Goal: Task Accomplishment & Management: Complete application form

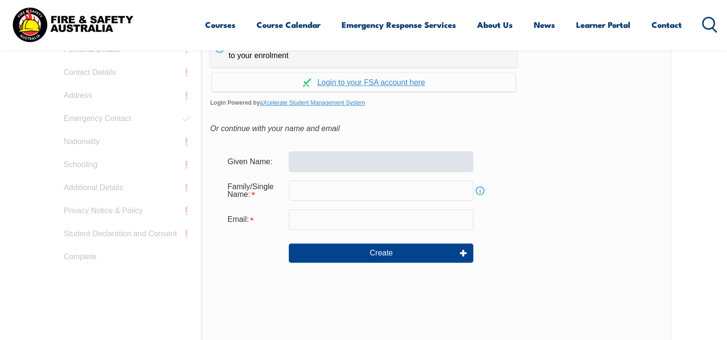
scroll to position [304, 0]
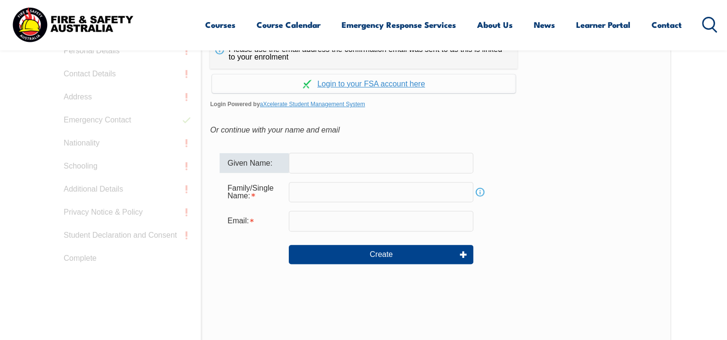
click at [312, 165] on input "text" at bounding box center [381, 163] width 184 height 20
type input "[PERSON_NAME]"
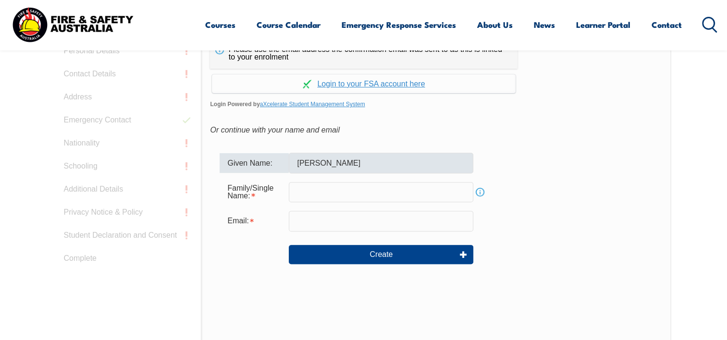
type input "[PERSON_NAME][EMAIL_ADDRESS][PERSON_NAME][DOMAIN_NAME]"
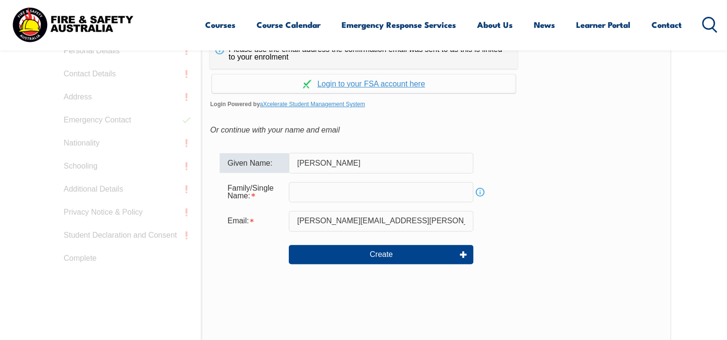
click at [304, 188] on input "text" at bounding box center [381, 192] width 184 height 20
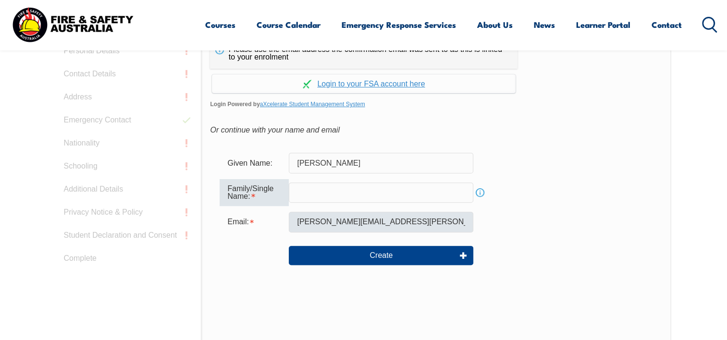
type input "[PERSON_NAME]"
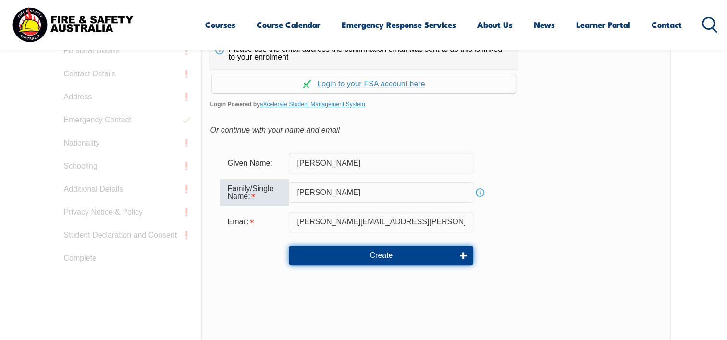
click at [390, 256] on button "Create" at bounding box center [381, 255] width 184 height 19
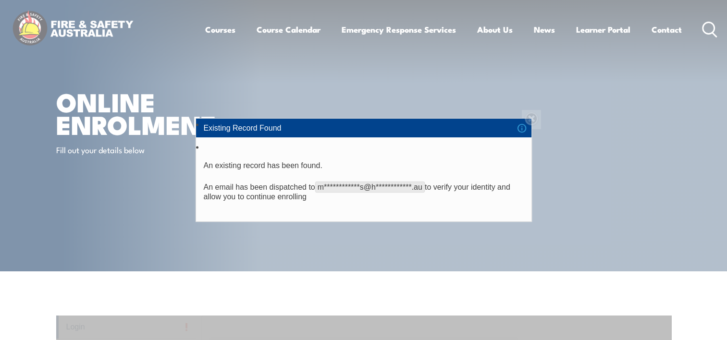
scroll to position [0, 0]
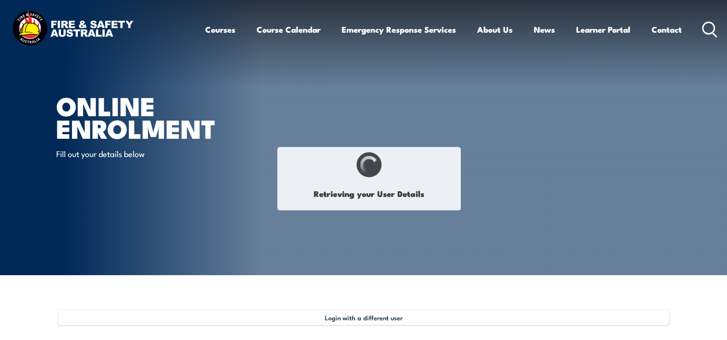
type input "[PERSON_NAME]"
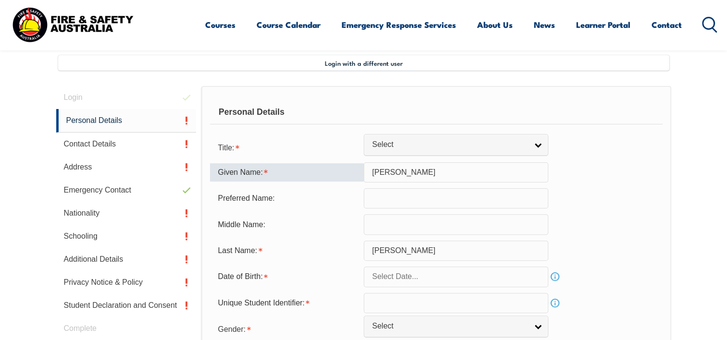
scroll to position [261, 0]
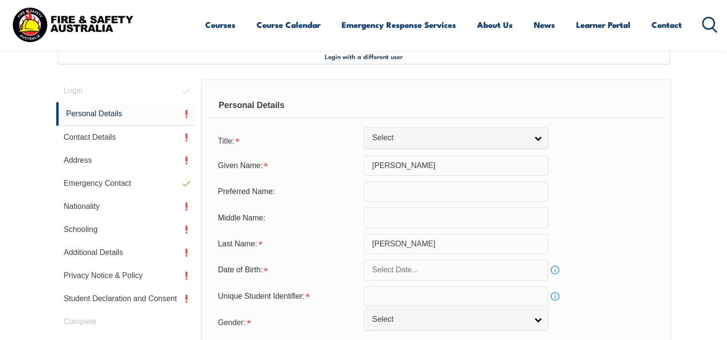
click at [403, 164] on input "[PERSON_NAME]" at bounding box center [456, 166] width 184 height 20
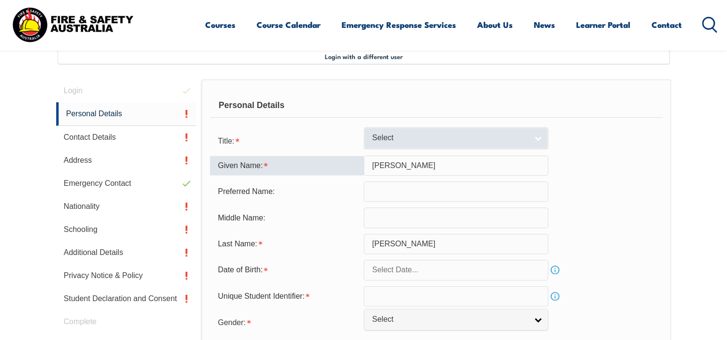
type input "[PERSON_NAME]"
click at [536, 136] on link "Select" at bounding box center [456, 138] width 184 height 22
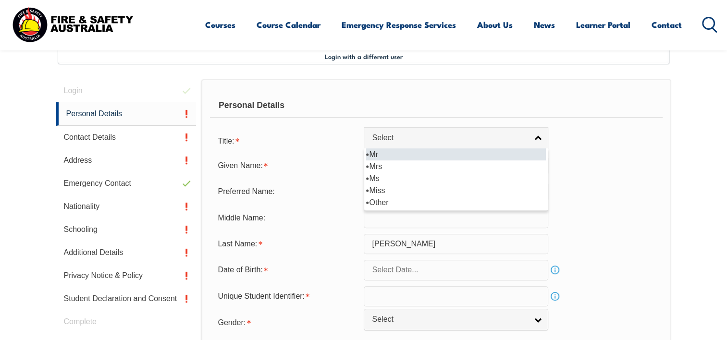
click at [371, 156] on li "Mr" at bounding box center [456, 154] width 180 height 12
select select "Mr"
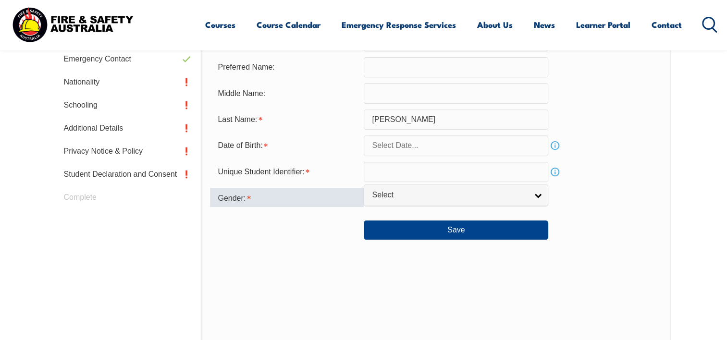
scroll to position [405, 0]
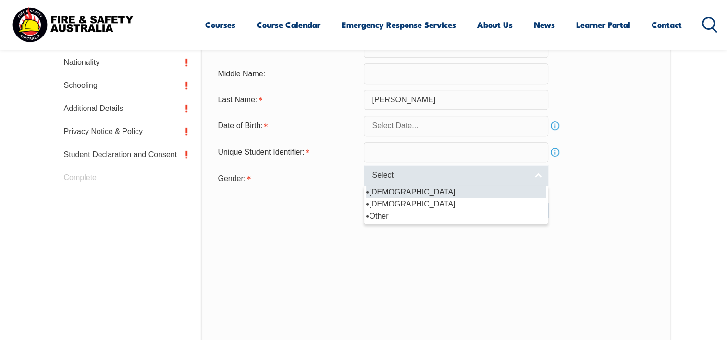
click at [539, 173] on link "Select" at bounding box center [456, 176] width 184 height 22
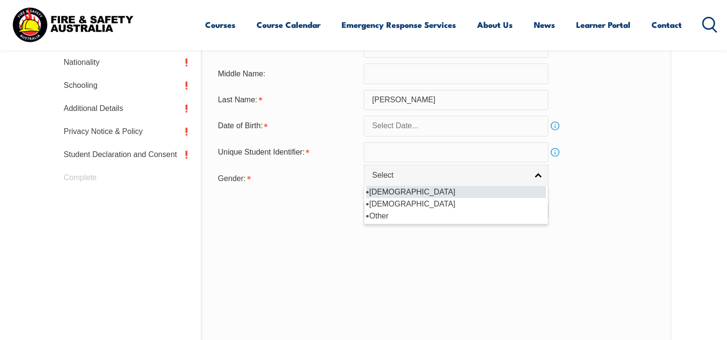
click at [391, 191] on li "[DEMOGRAPHIC_DATA]" at bounding box center [456, 192] width 180 height 12
select select "M"
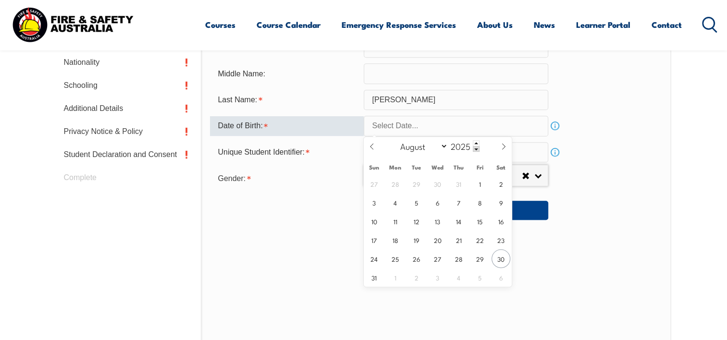
click at [397, 127] on input "text" at bounding box center [456, 126] width 184 height 20
click at [418, 123] on input "text" at bounding box center [456, 126] width 184 height 20
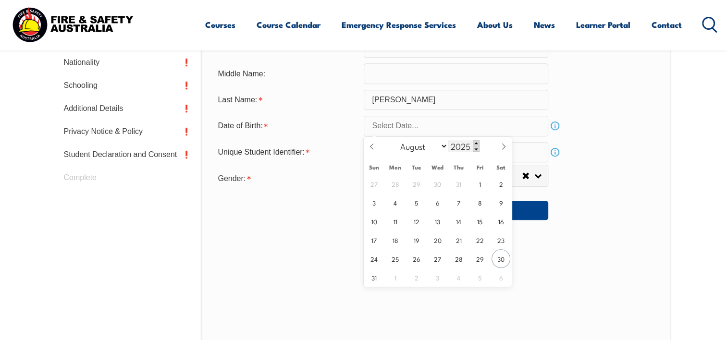
click at [476, 141] on span at bounding box center [476, 143] width 7 height 6
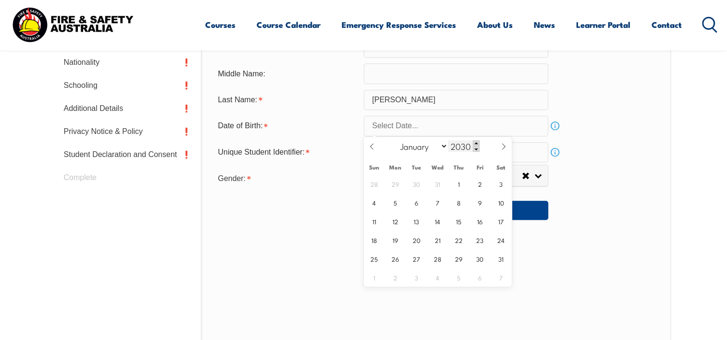
click at [476, 141] on span at bounding box center [476, 143] width 7 height 6
click at [475, 149] on span at bounding box center [476, 149] width 7 height 6
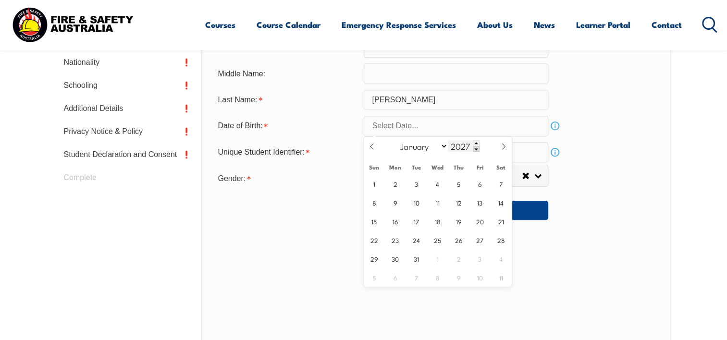
click at [475, 149] on span at bounding box center [476, 149] width 7 height 6
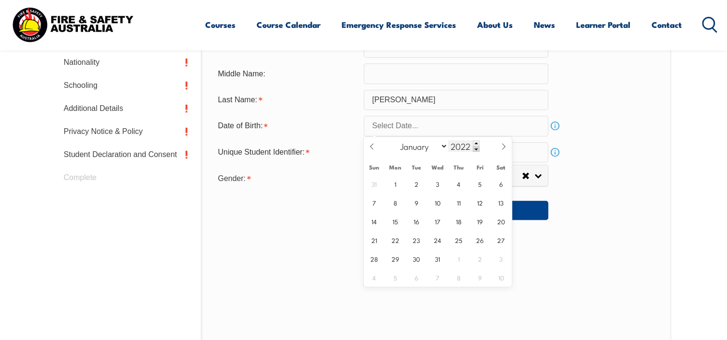
click at [475, 149] on span at bounding box center [476, 149] width 7 height 6
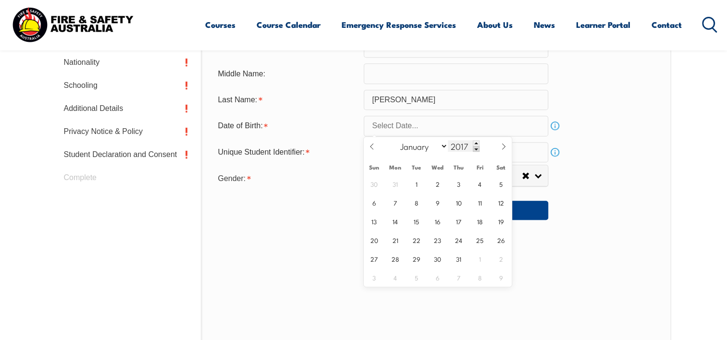
click at [475, 149] on span at bounding box center [476, 149] width 7 height 6
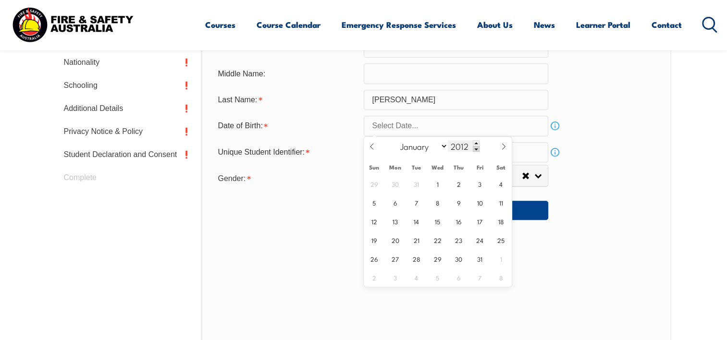
click at [475, 149] on span at bounding box center [476, 149] width 7 height 6
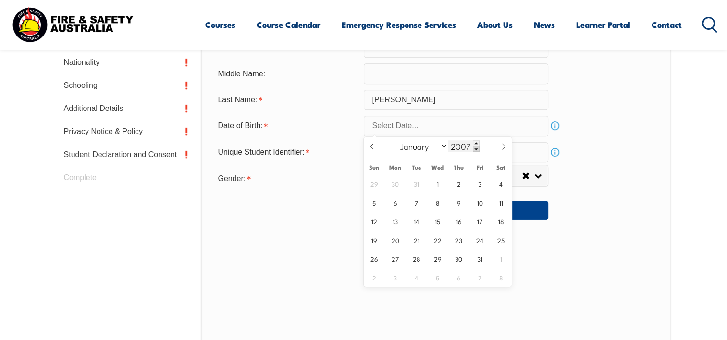
click at [475, 149] on span at bounding box center [476, 149] width 7 height 6
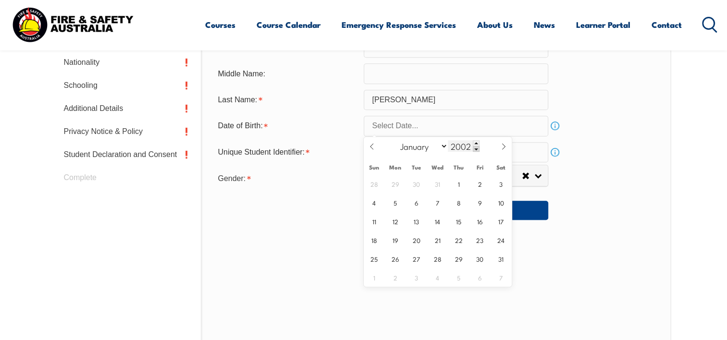
click at [475, 149] on span at bounding box center [476, 149] width 7 height 6
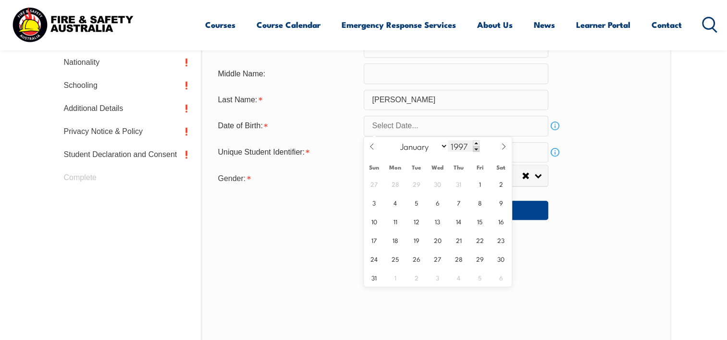
click at [475, 149] on span at bounding box center [476, 149] width 7 height 6
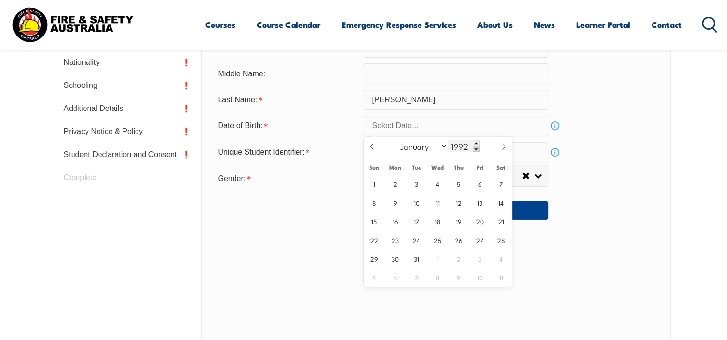
click at [475, 149] on span at bounding box center [476, 149] width 7 height 6
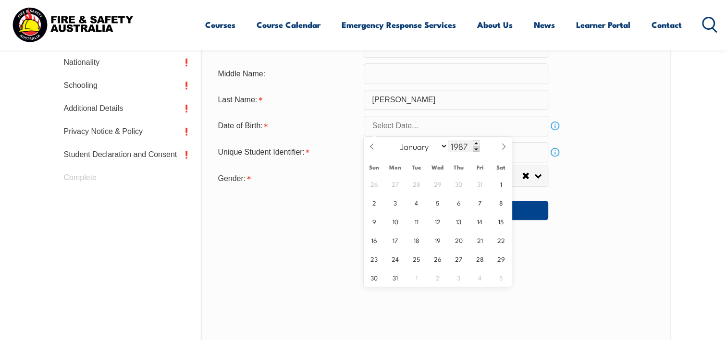
click at [475, 149] on span at bounding box center [476, 149] width 7 height 6
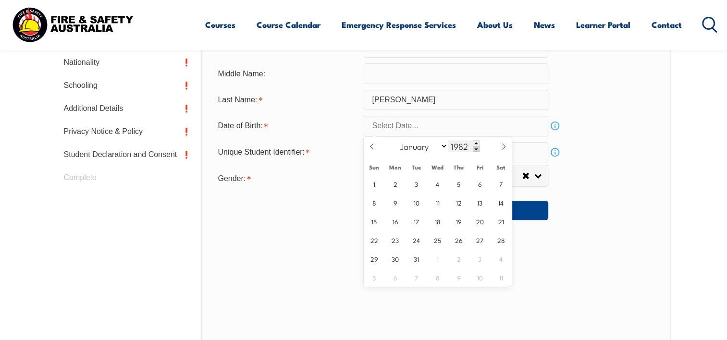
click at [475, 149] on span at bounding box center [476, 149] width 7 height 6
type input "1979"
click at [417, 219] on span "14" at bounding box center [416, 221] width 19 height 19
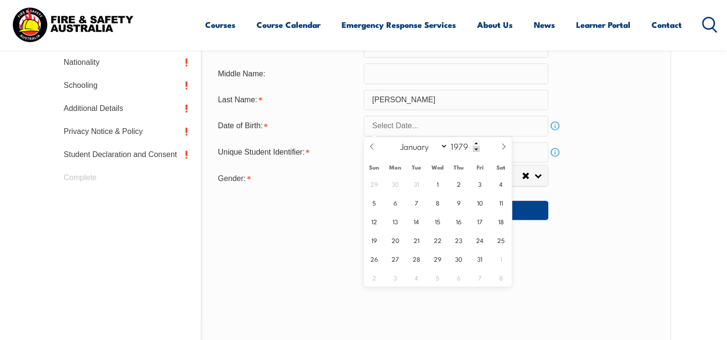
type input "[DATE]"
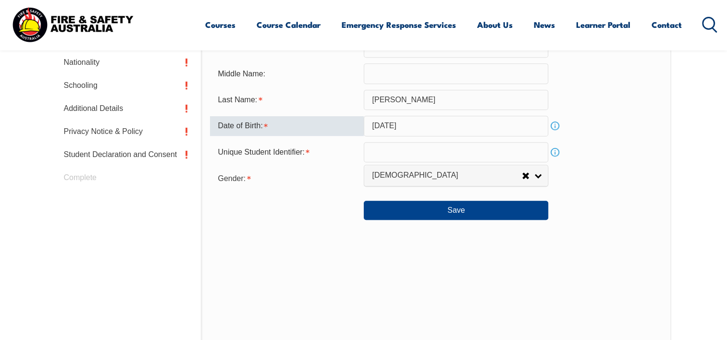
click at [488, 121] on input "[DATE]" at bounding box center [456, 126] width 184 height 20
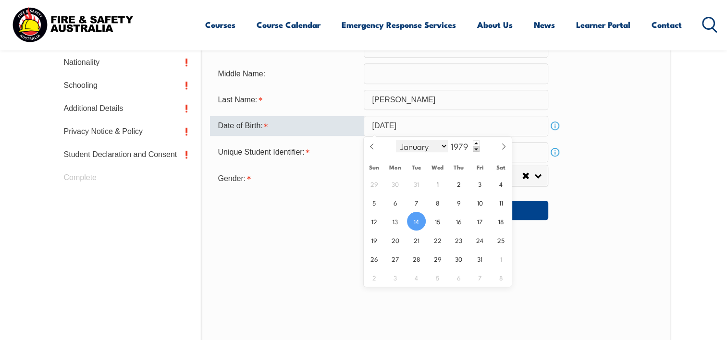
click at [444, 144] on select "January February March April May June July August September October November De…" at bounding box center [422, 146] width 52 height 12
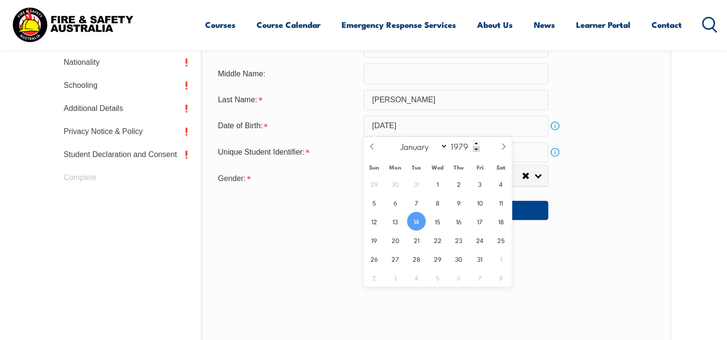
select select "2"
click at [396, 140] on select "January February March April May June July August September October November De…" at bounding box center [422, 146] width 52 height 12
click at [442, 221] on span "14" at bounding box center [437, 221] width 19 height 19
type input "[DATE]"
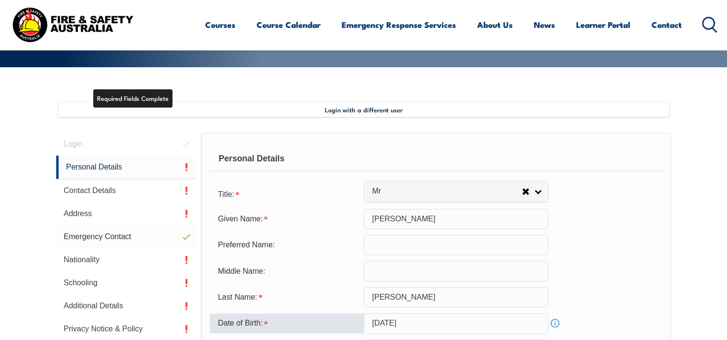
scroll to position [309, 0]
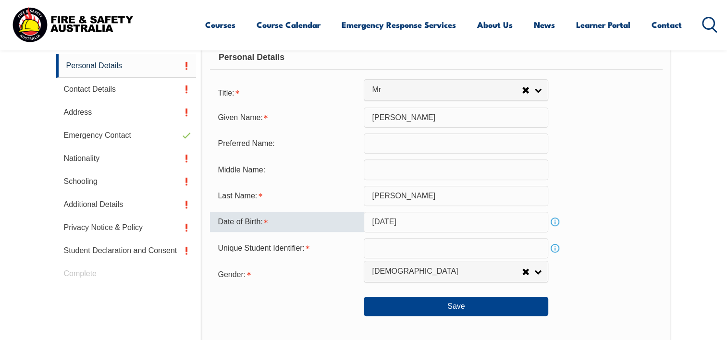
click at [385, 243] on input "text" at bounding box center [456, 248] width 184 height 20
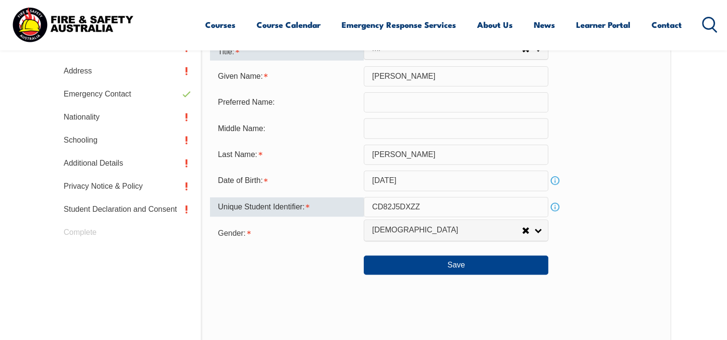
scroll to position [453, 0]
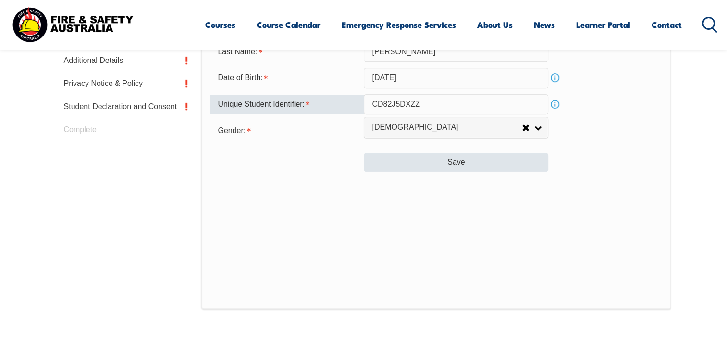
type input "CD82J5DXZZ"
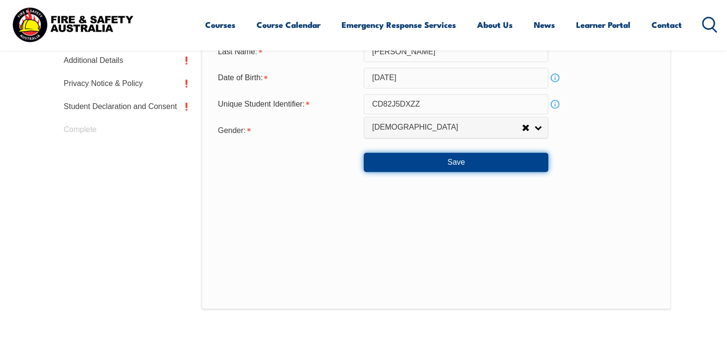
click at [421, 164] on button "Save" at bounding box center [456, 162] width 184 height 19
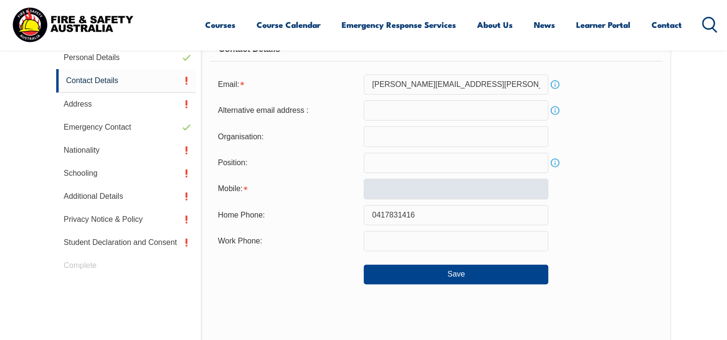
scroll to position [261, 0]
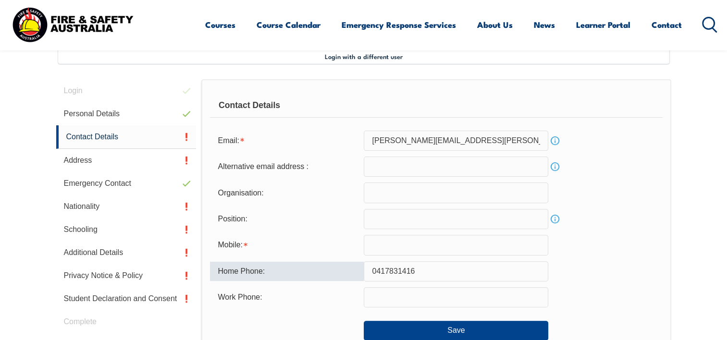
drag, startPoint x: 416, startPoint y: 267, endPoint x: 352, endPoint y: 267, distance: 64.4
click at [352, 267] on div "Home Phone: [PHONE_NUMBER]" at bounding box center [436, 271] width 452 height 20
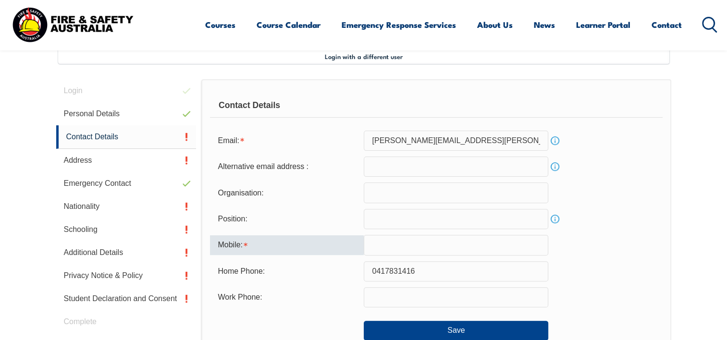
paste input "0417831416"
type input "0417831416"
click at [574, 269] on div "Home Phone: [PHONE_NUMBER]" at bounding box center [436, 271] width 452 height 20
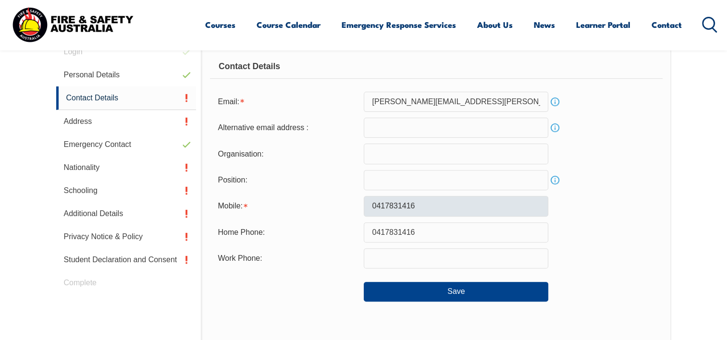
scroll to position [357, 0]
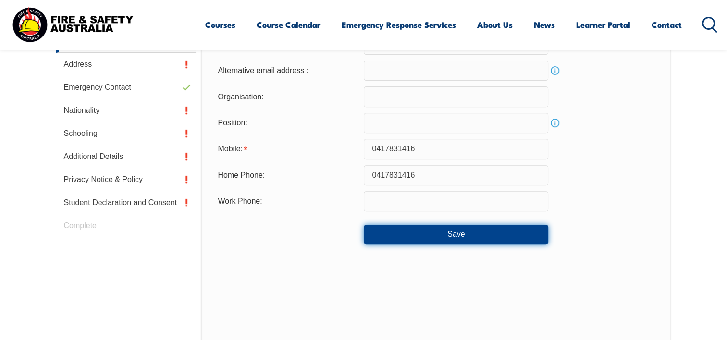
click at [458, 235] on button "Save" at bounding box center [456, 234] width 184 height 19
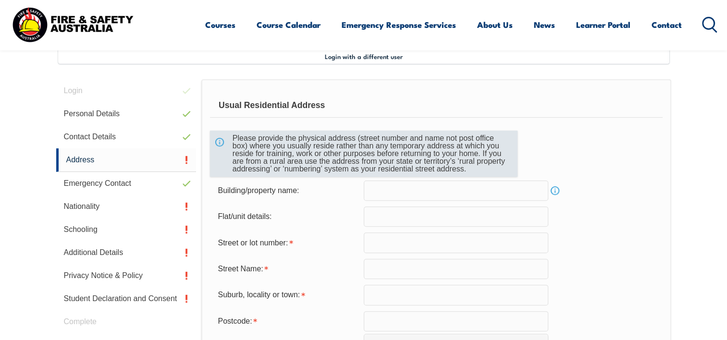
scroll to position [309, 0]
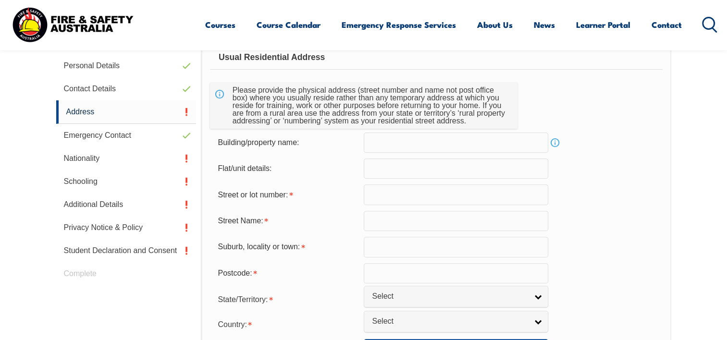
click at [394, 170] on input "text" at bounding box center [456, 169] width 184 height 20
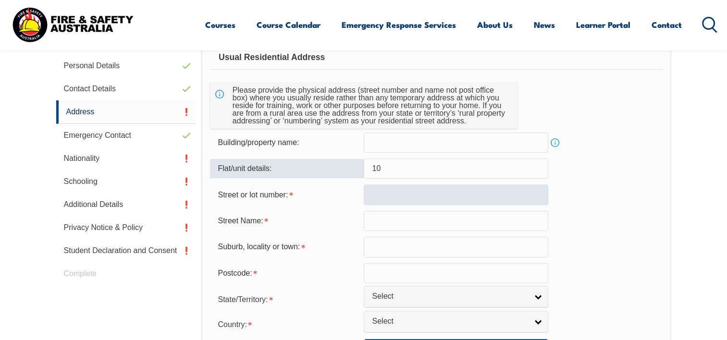
type input "10"
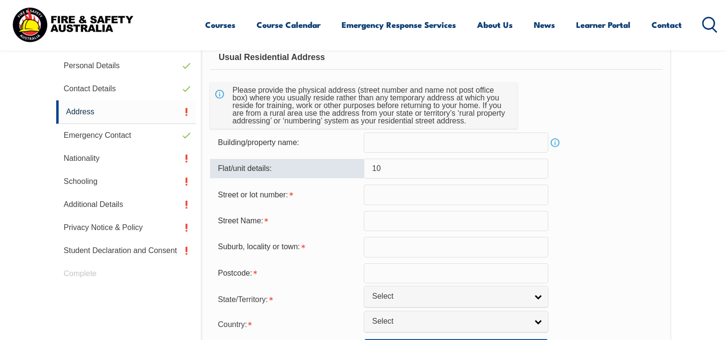
click at [386, 198] on input "text" at bounding box center [456, 194] width 184 height 20
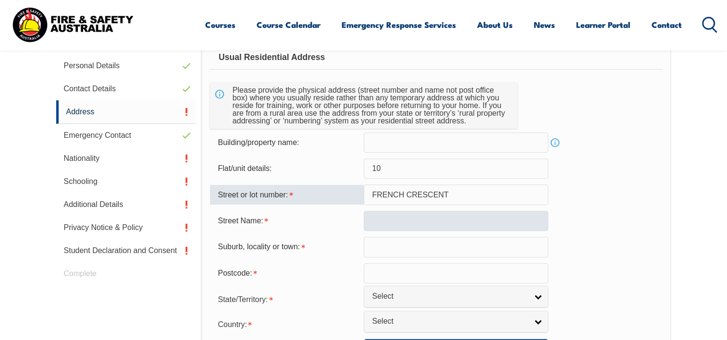
type input "FRENCH CRESCENT"
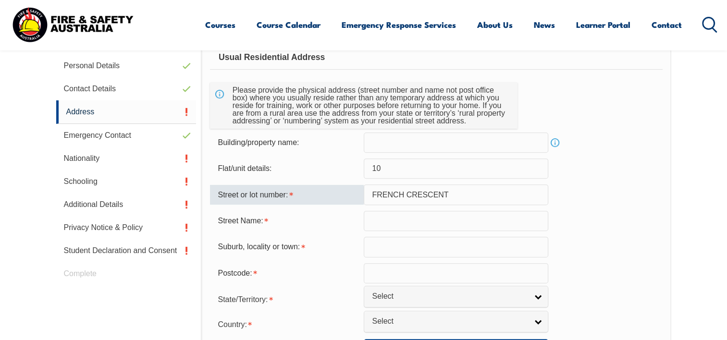
click at [388, 218] on input "text" at bounding box center [456, 221] width 184 height 20
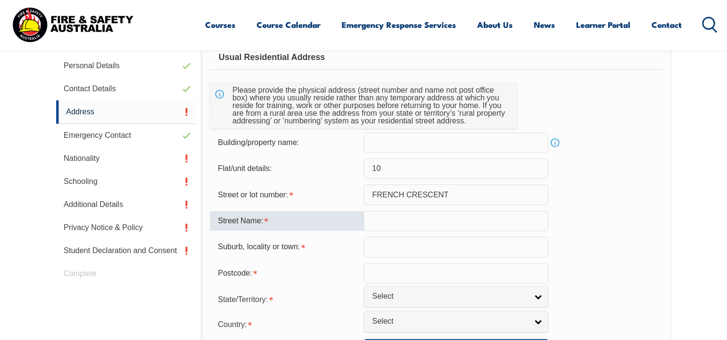
click at [406, 171] on input "10" at bounding box center [456, 169] width 184 height 20
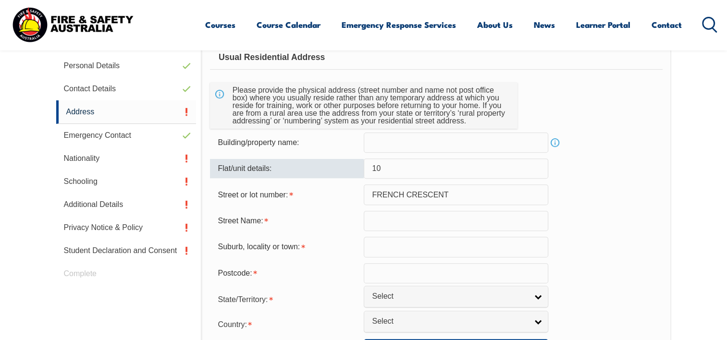
type input "1"
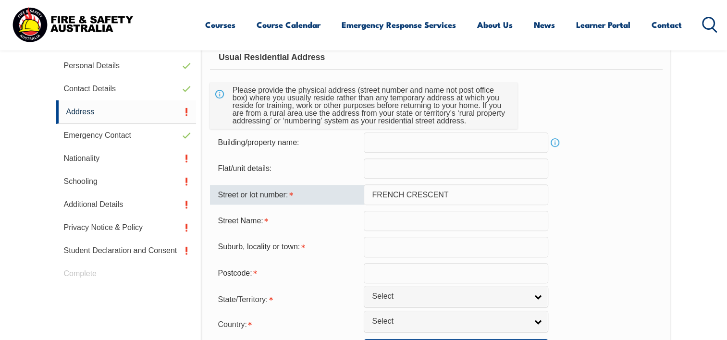
drag, startPoint x: 453, startPoint y: 192, endPoint x: 366, endPoint y: 192, distance: 86.9
click at [373, 191] on input "FRENCH CRESCENT" at bounding box center [456, 194] width 184 height 20
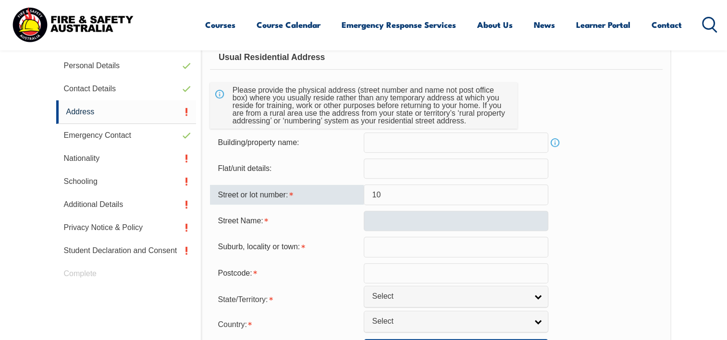
type input "10"
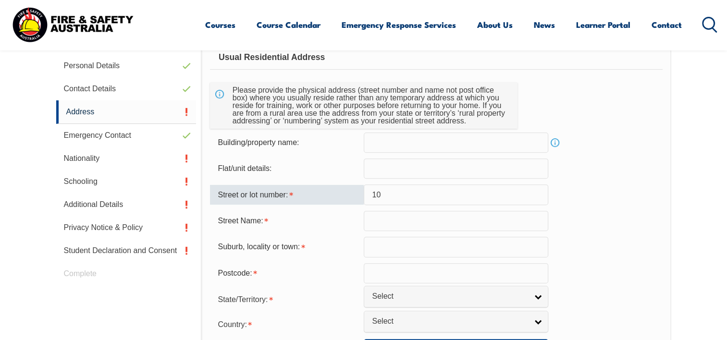
click at [384, 219] on input "text" at bounding box center [456, 221] width 184 height 20
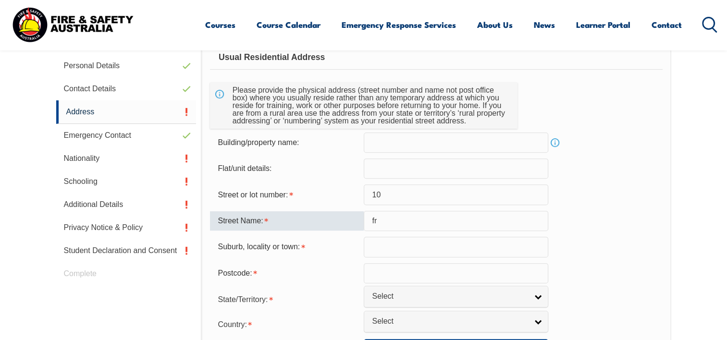
type input "f"
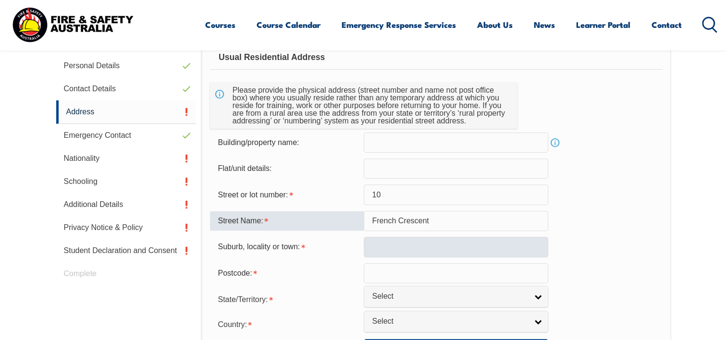
type input "French Crescent"
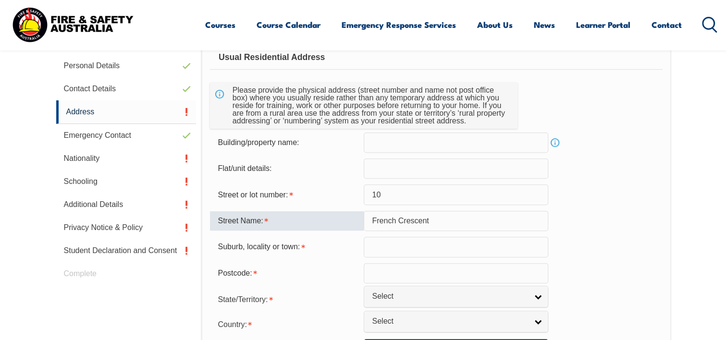
click at [410, 239] on input "text" at bounding box center [456, 247] width 184 height 20
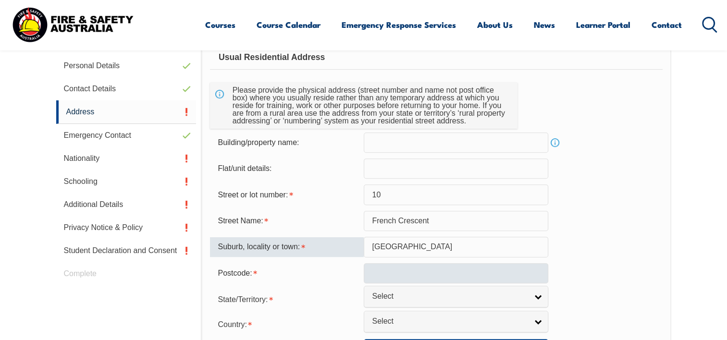
type input "[GEOGRAPHIC_DATA]"
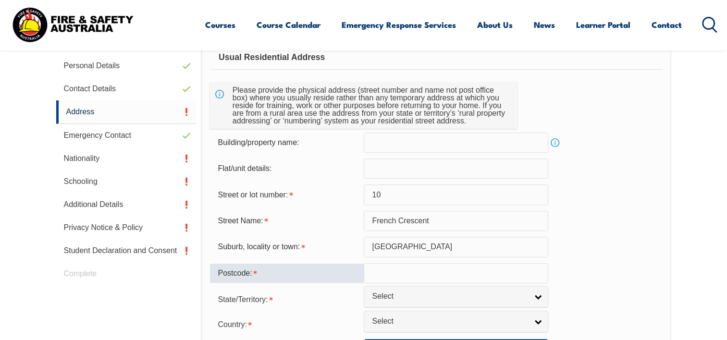
click at [402, 269] on input "text" at bounding box center [456, 273] width 184 height 20
type input "4"
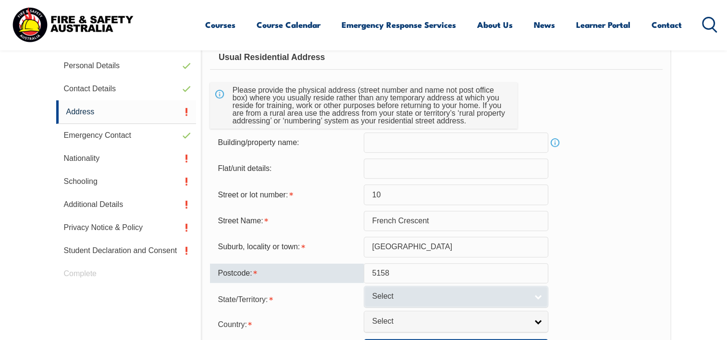
type input "5158"
click at [410, 292] on span "Select" at bounding box center [450, 297] width 156 height 10
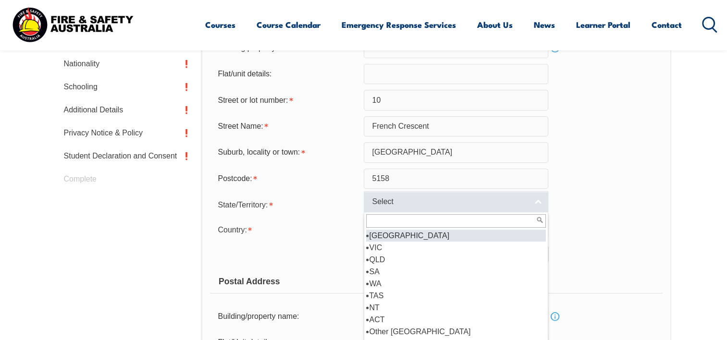
scroll to position [405, 0]
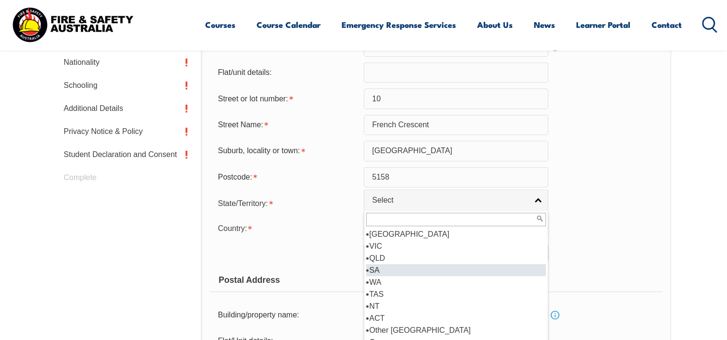
click at [375, 272] on li "SA" at bounding box center [456, 270] width 180 height 12
select select "SA"
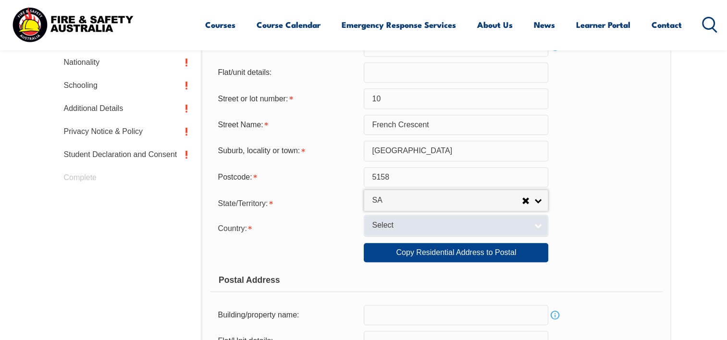
click at [498, 220] on span "Select" at bounding box center [450, 225] width 156 height 10
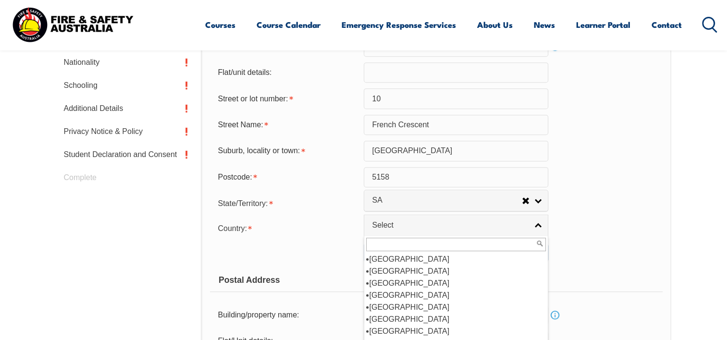
scroll to position [144, 0]
click at [402, 267] on li "[GEOGRAPHIC_DATA]" at bounding box center [456, 271] width 180 height 12
select select "1101"
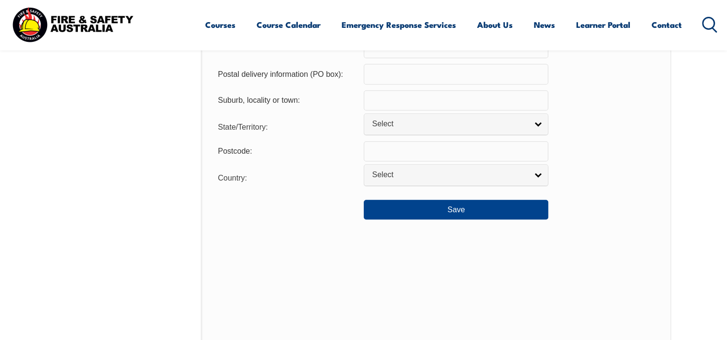
scroll to position [790, 0]
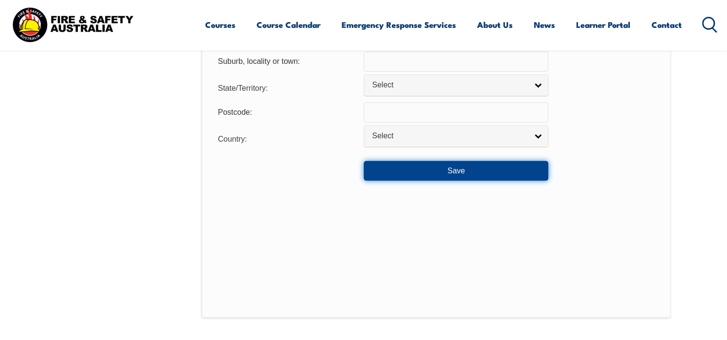
click at [473, 172] on button "Save" at bounding box center [456, 170] width 184 height 19
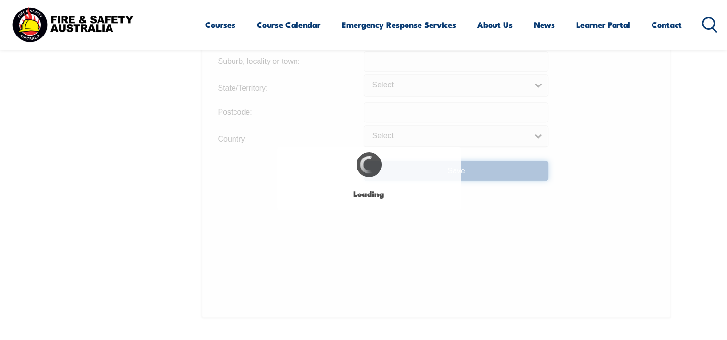
type input "French Crescent"
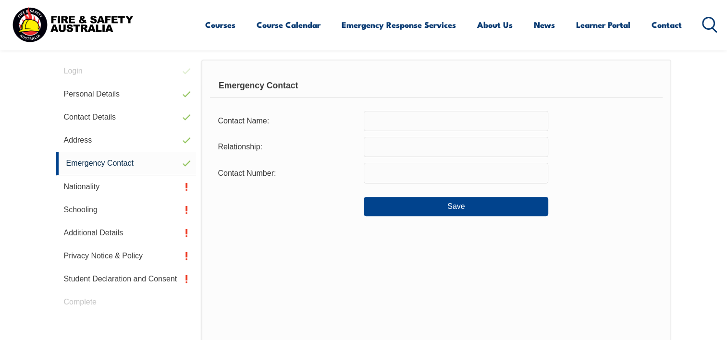
scroll to position [261, 0]
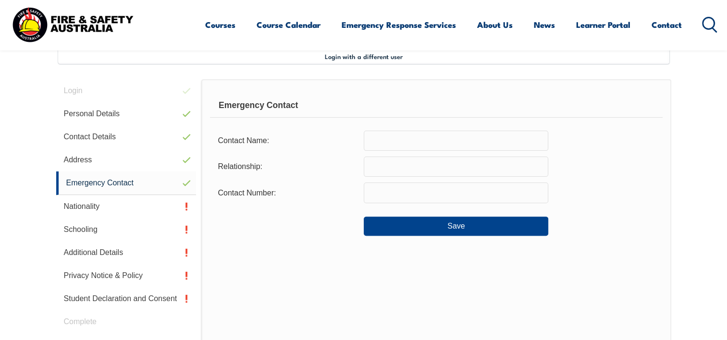
click at [402, 147] on input "text" at bounding box center [456, 141] width 184 height 20
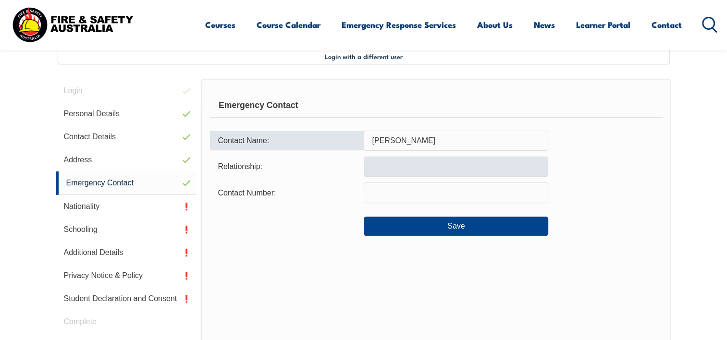
type input "[PERSON_NAME]"
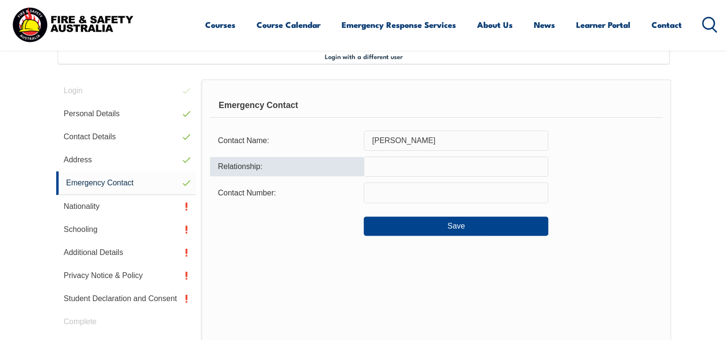
click at [397, 158] on input "text" at bounding box center [456, 167] width 184 height 20
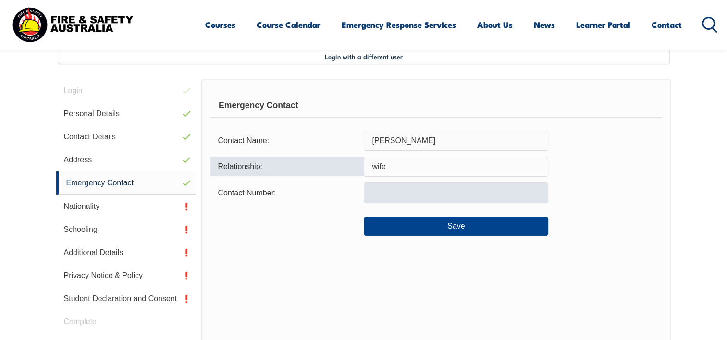
type input "wife"
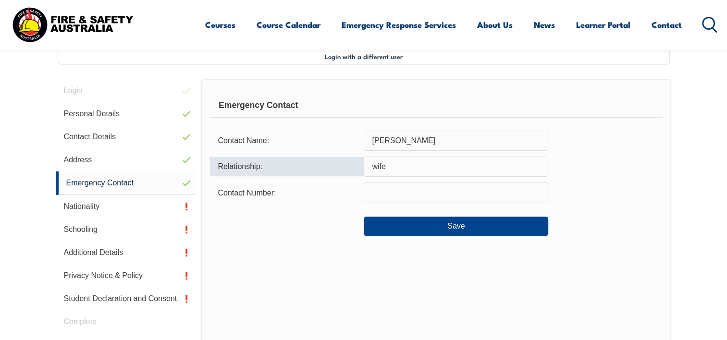
click at [392, 194] on input "text" at bounding box center [456, 193] width 184 height 20
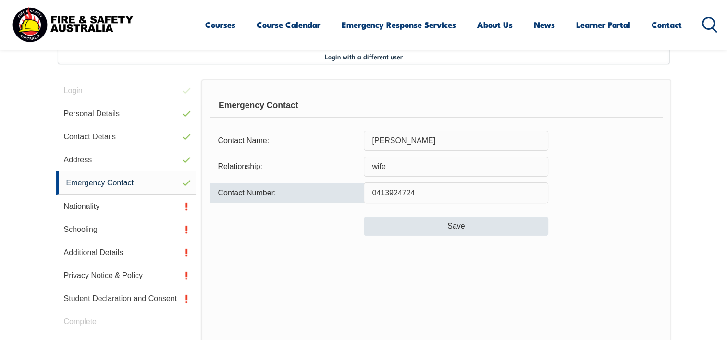
type input "0413924724"
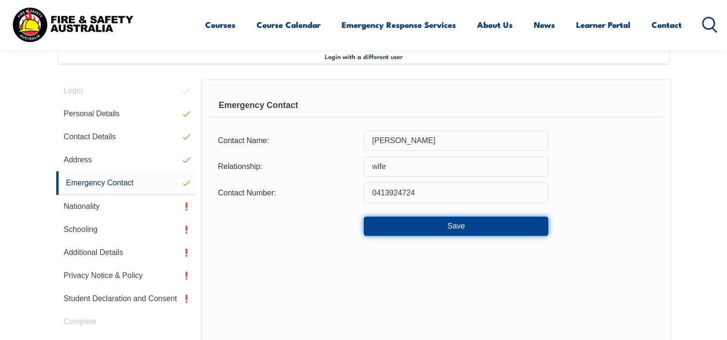
click at [450, 222] on button "Save" at bounding box center [456, 226] width 184 height 19
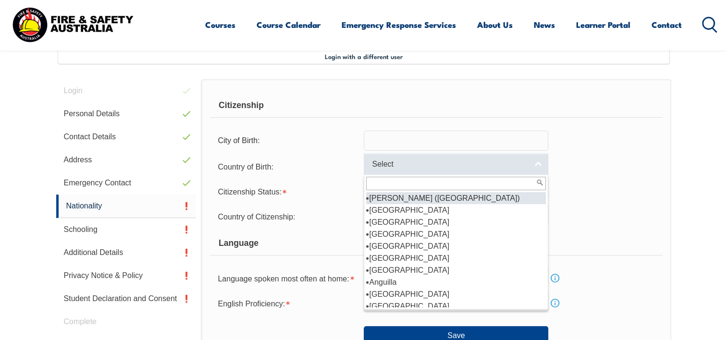
click at [538, 169] on link "Select" at bounding box center [456, 164] width 184 height 22
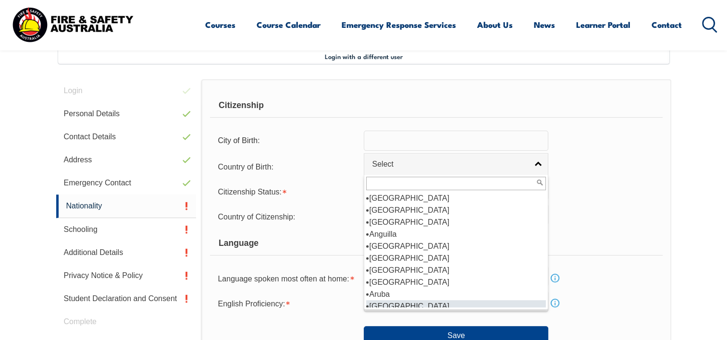
scroll to position [96, 0]
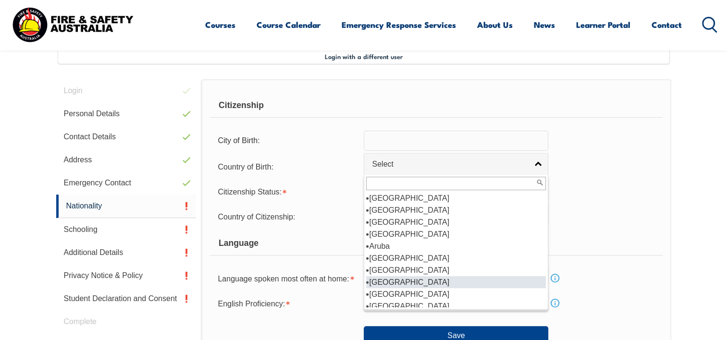
click at [394, 278] on li "[GEOGRAPHIC_DATA]" at bounding box center [456, 282] width 180 height 12
select select "2301"
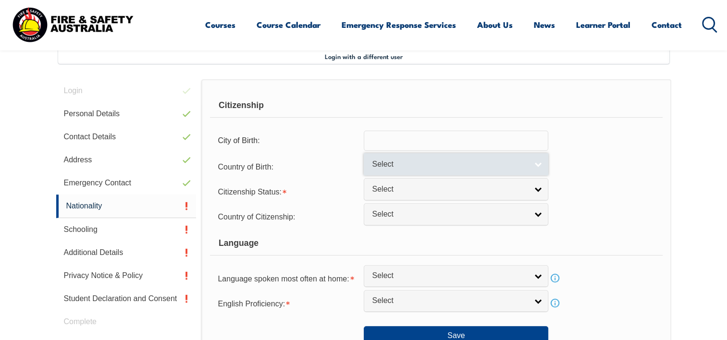
click at [539, 164] on link "Select" at bounding box center [456, 164] width 184 height 22
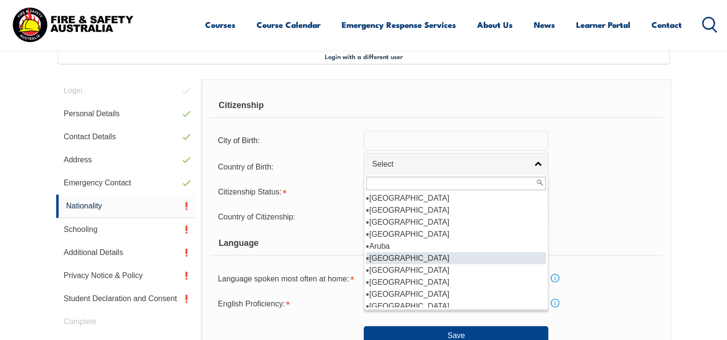
click at [392, 256] on li "[GEOGRAPHIC_DATA]" at bounding box center [456, 258] width 180 height 12
select select "1101"
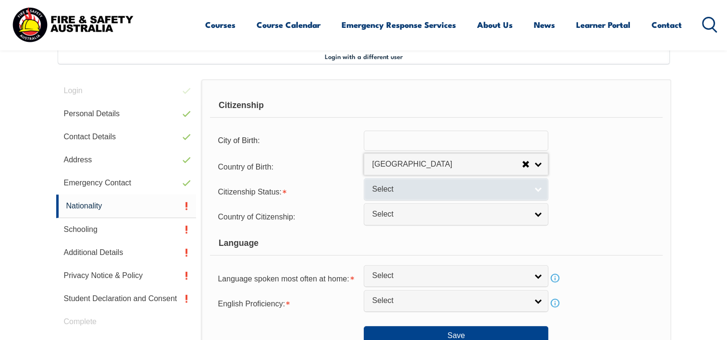
click at [538, 190] on link "Select" at bounding box center [456, 189] width 184 height 22
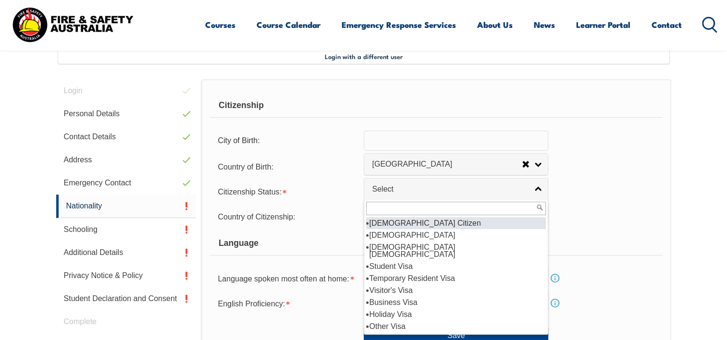
click at [424, 221] on li "[DEMOGRAPHIC_DATA] Citizen" at bounding box center [456, 223] width 180 height 12
select select "1"
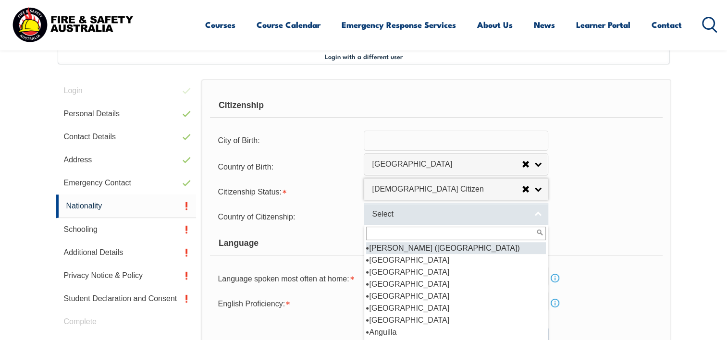
click at [498, 213] on span "Select" at bounding box center [450, 214] width 156 height 10
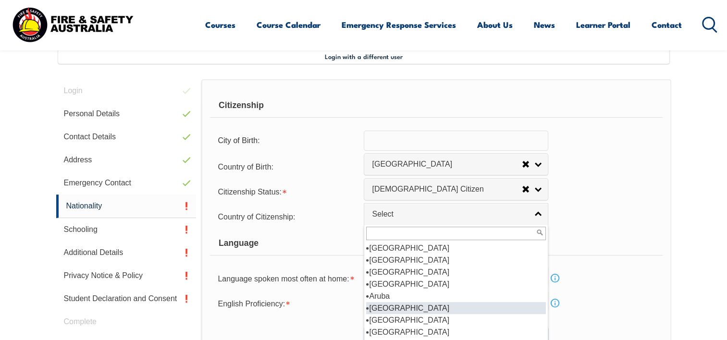
click at [393, 305] on li "[GEOGRAPHIC_DATA]" at bounding box center [456, 308] width 180 height 12
select select "1101"
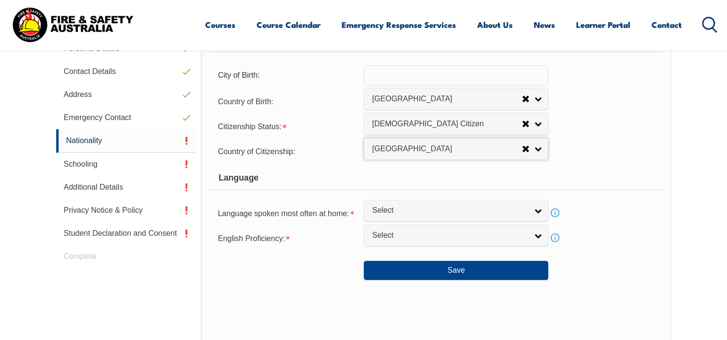
scroll to position [357, 0]
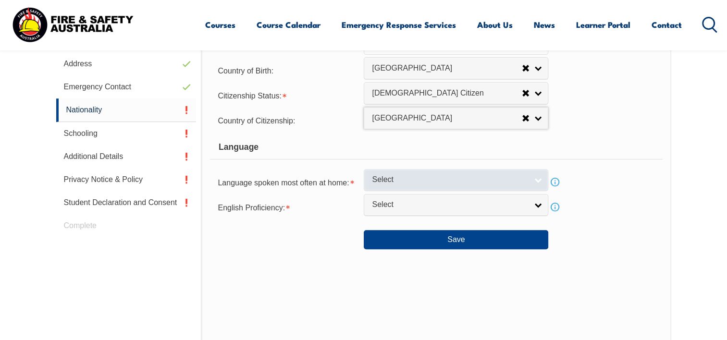
click at [535, 177] on link "Select" at bounding box center [456, 180] width 184 height 22
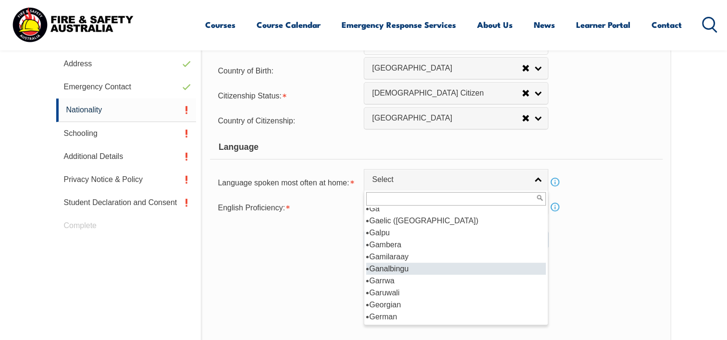
scroll to position [1201, 0]
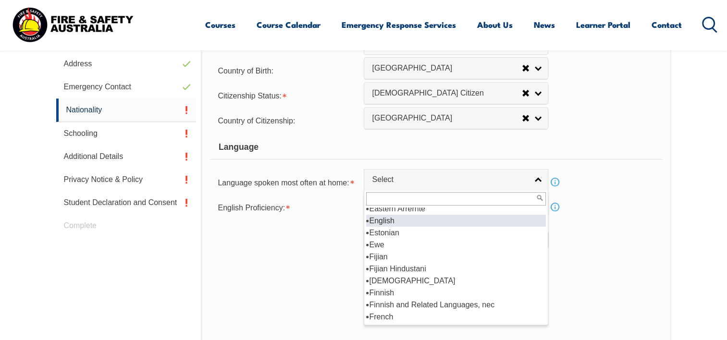
click at [392, 216] on li "English" at bounding box center [456, 221] width 180 height 12
select select "1201"
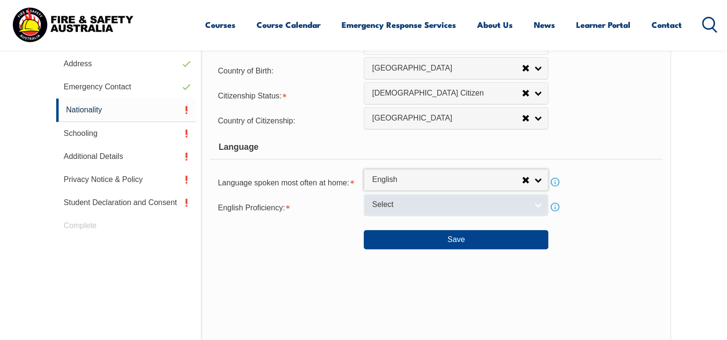
click at [530, 205] on link "Select" at bounding box center [456, 205] width 184 height 22
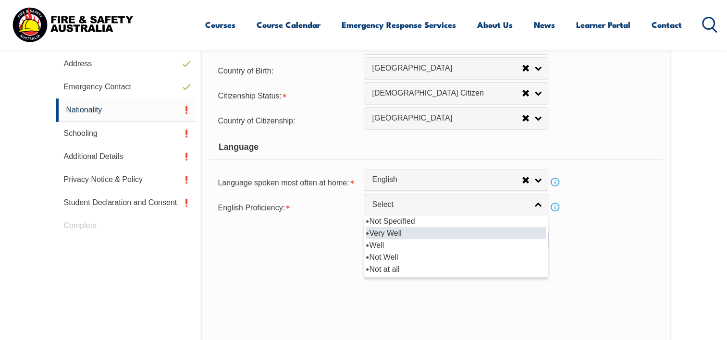
click at [400, 233] on li "Very Well" at bounding box center [456, 233] width 180 height 12
select select "1"
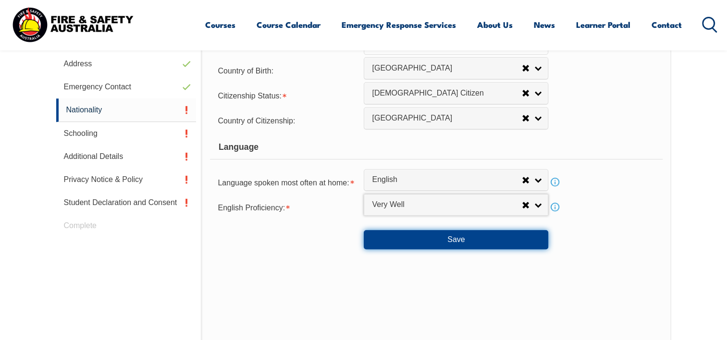
click at [459, 242] on button "Save" at bounding box center [456, 239] width 184 height 19
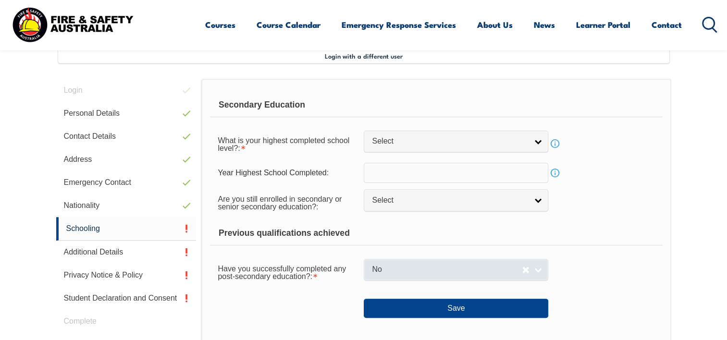
scroll to position [261, 0]
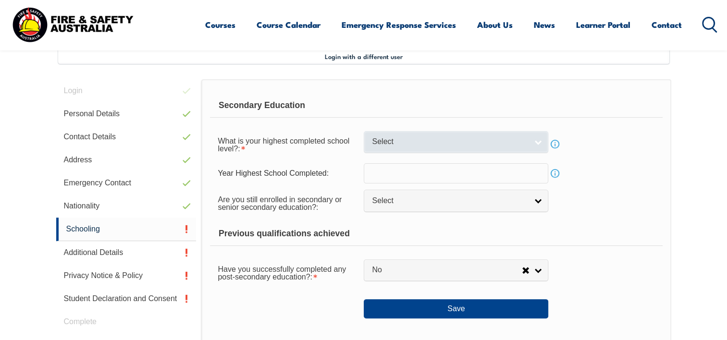
click at [540, 140] on link "Select" at bounding box center [456, 142] width 184 height 22
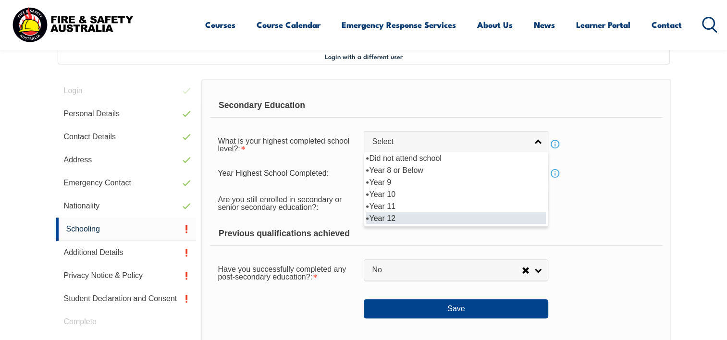
click at [386, 216] on li "Year 12" at bounding box center [456, 218] width 180 height 12
select select "12"
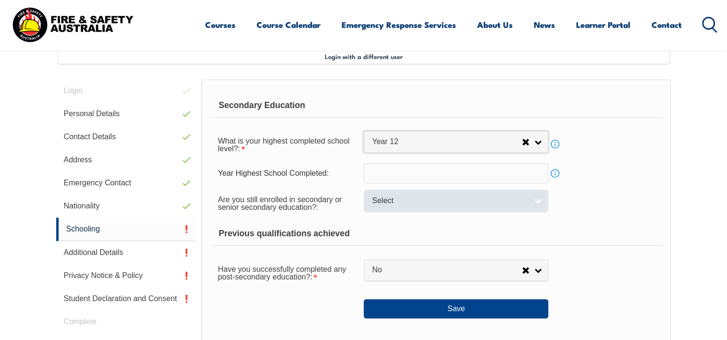
click at [536, 199] on link "Select" at bounding box center [456, 201] width 184 height 22
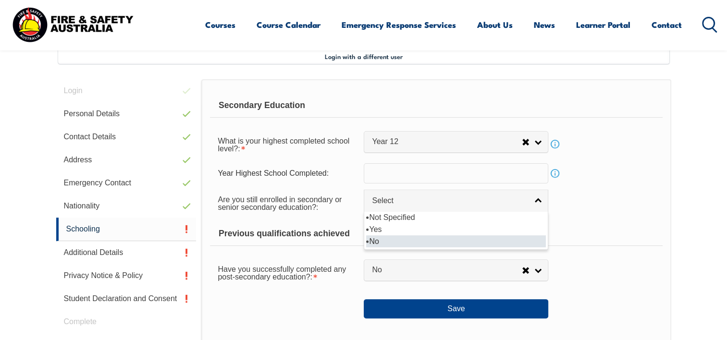
click at [379, 243] on li "No" at bounding box center [456, 241] width 180 height 12
select select "false"
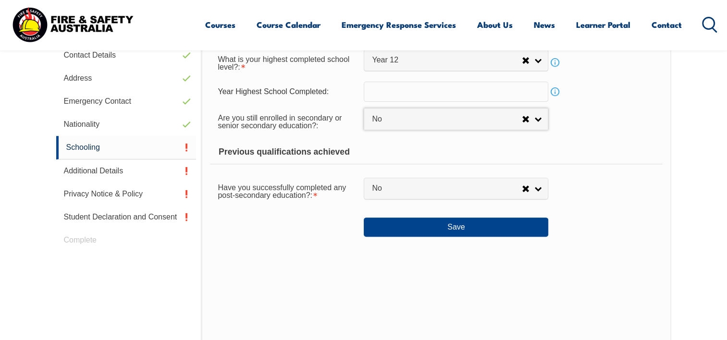
scroll to position [405, 0]
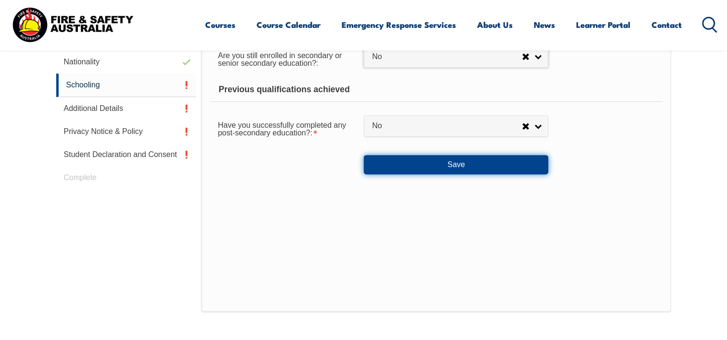
click at [456, 165] on button "Save" at bounding box center [456, 164] width 184 height 19
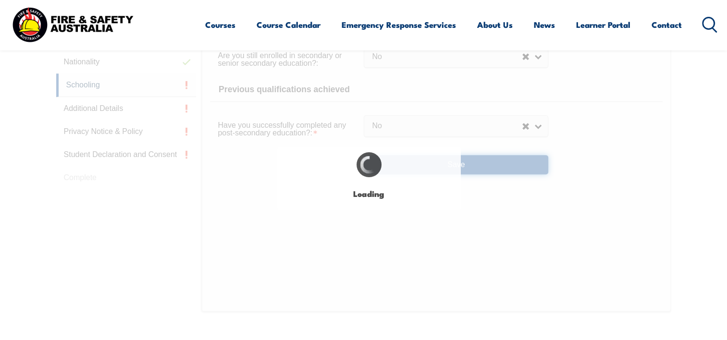
select select
select select "false"
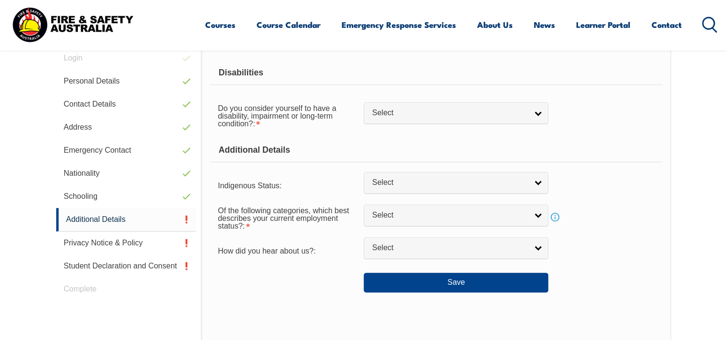
scroll to position [261, 0]
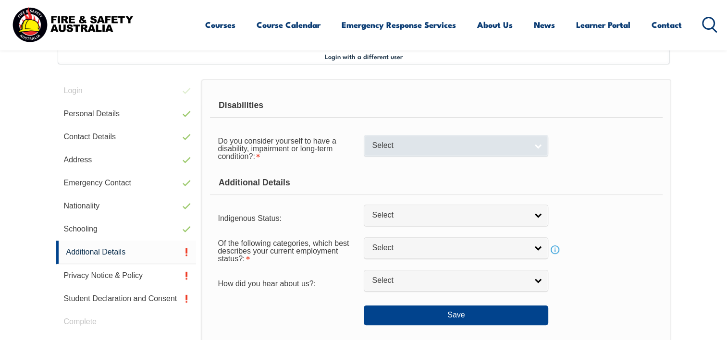
click at [533, 147] on link "Select" at bounding box center [456, 146] width 184 height 22
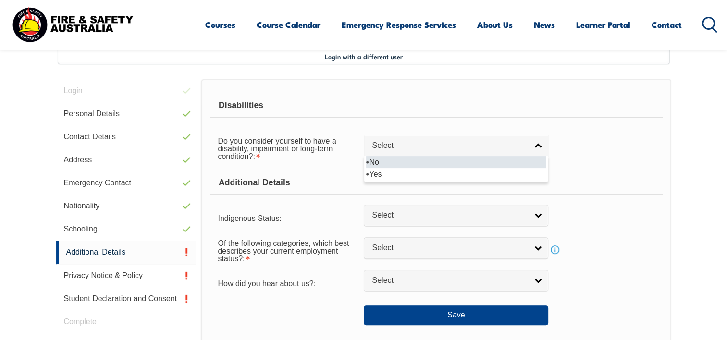
click at [406, 163] on li "No" at bounding box center [456, 162] width 180 height 12
select select "false"
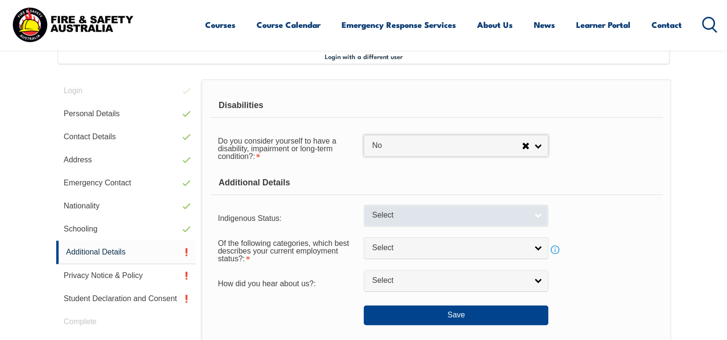
click at [539, 217] on link "Select" at bounding box center [456, 216] width 184 height 22
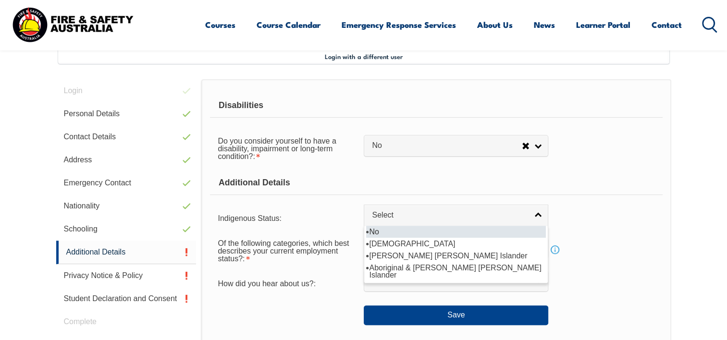
click at [421, 234] on li "No" at bounding box center [456, 232] width 180 height 12
select select "4"
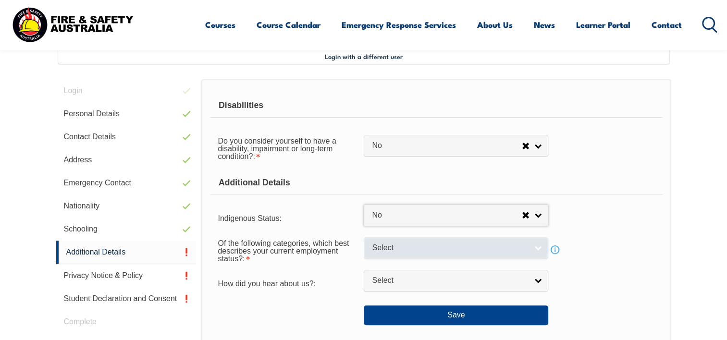
click at [520, 249] on span "Select" at bounding box center [450, 248] width 156 height 10
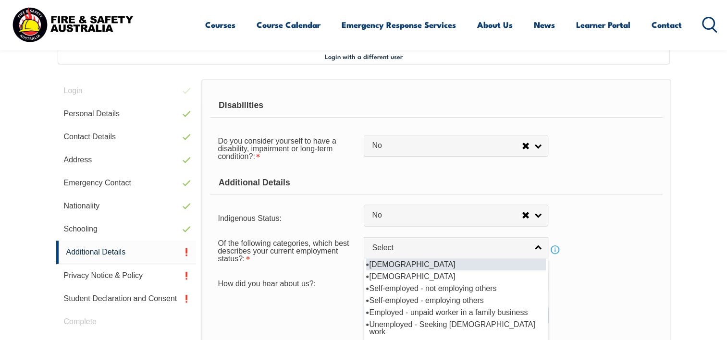
click at [427, 265] on li "[DEMOGRAPHIC_DATA]" at bounding box center [456, 264] width 180 height 12
select select "1"
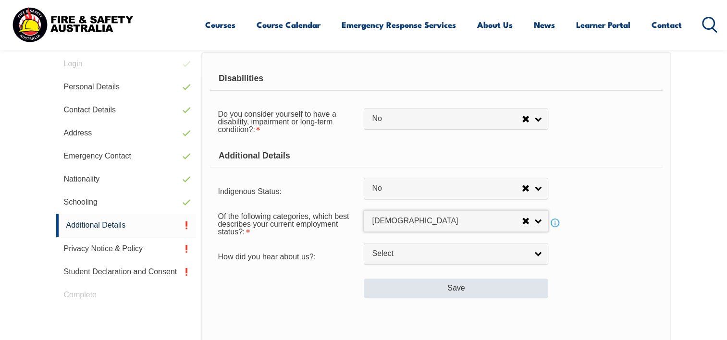
scroll to position [309, 0]
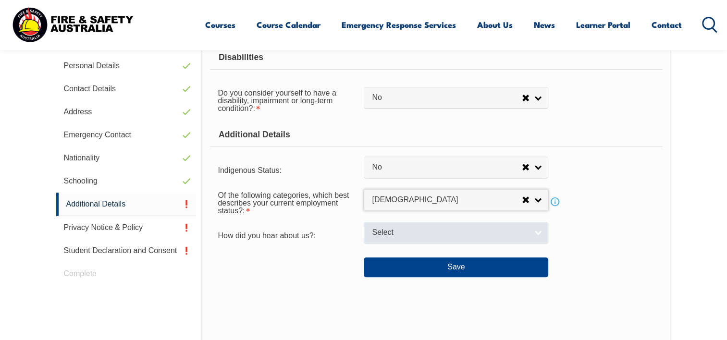
click at [512, 235] on span "Select" at bounding box center [450, 233] width 156 height 10
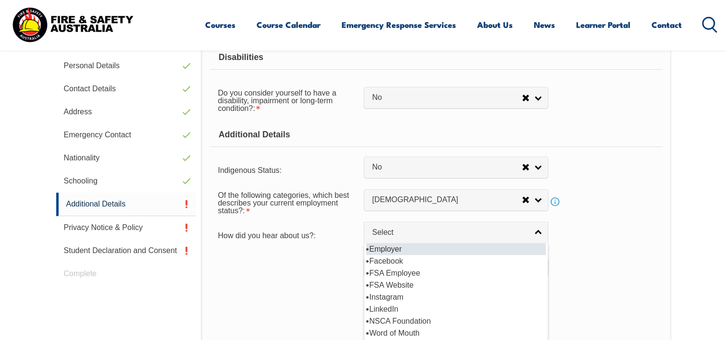
click at [421, 245] on li "Employer" at bounding box center [456, 249] width 180 height 12
select select "8019"
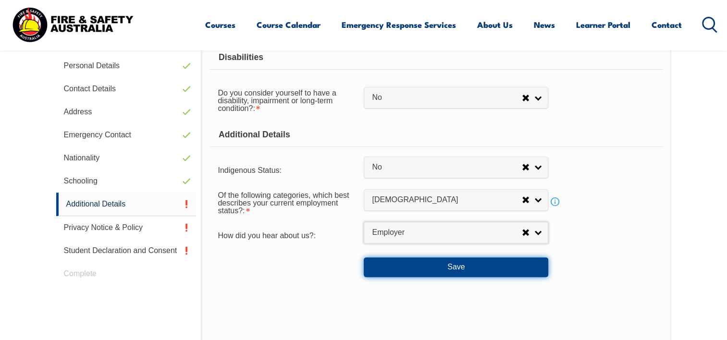
click at [428, 262] on button "Save" at bounding box center [456, 266] width 184 height 19
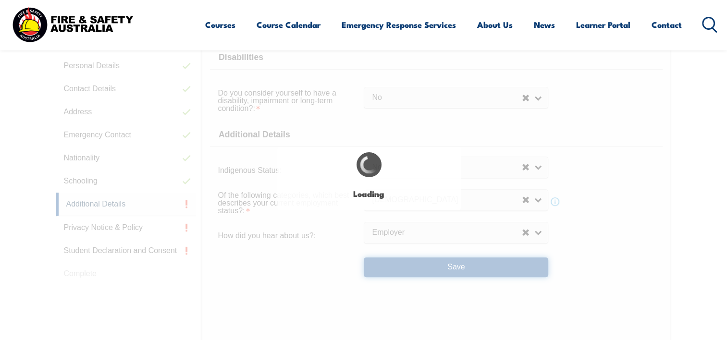
select select "false"
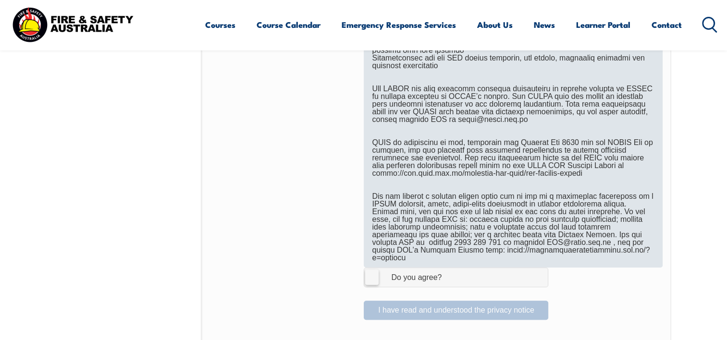
scroll to position [598, 0]
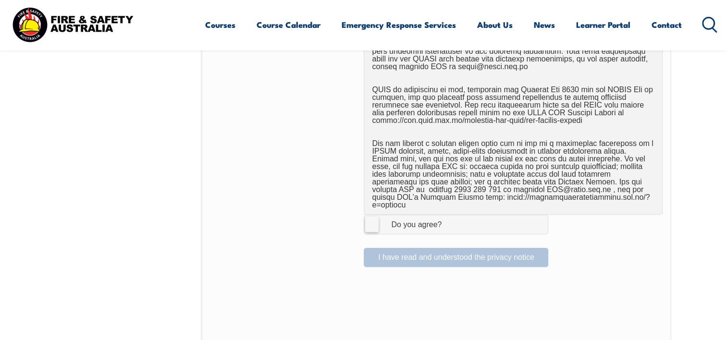
click at [373, 215] on label "I Agree Do you agree?" at bounding box center [456, 224] width 184 height 19
click at [449, 215] on input "I Agree Do you agree?" at bounding box center [457, 224] width 16 height 18
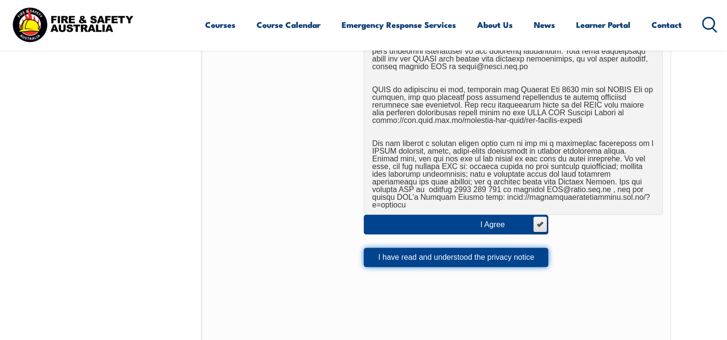
click at [398, 248] on button "I have read and understood the privacy notice" at bounding box center [456, 257] width 184 height 19
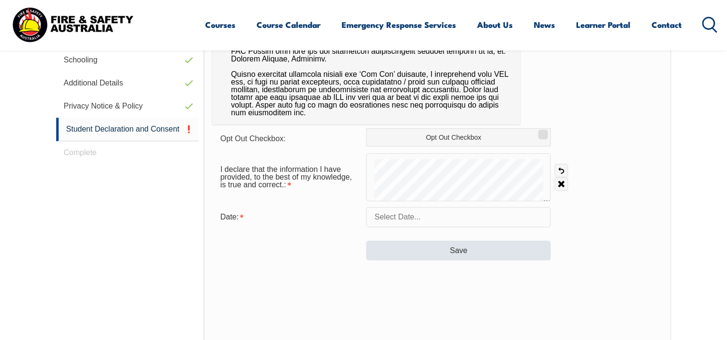
scroll to position [453, 0]
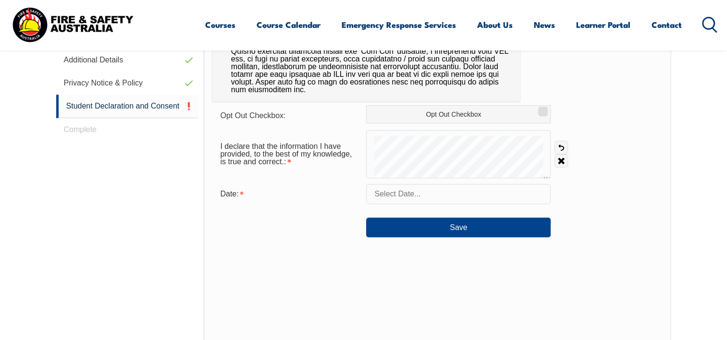
click at [432, 192] on input "text" at bounding box center [458, 194] width 184 height 20
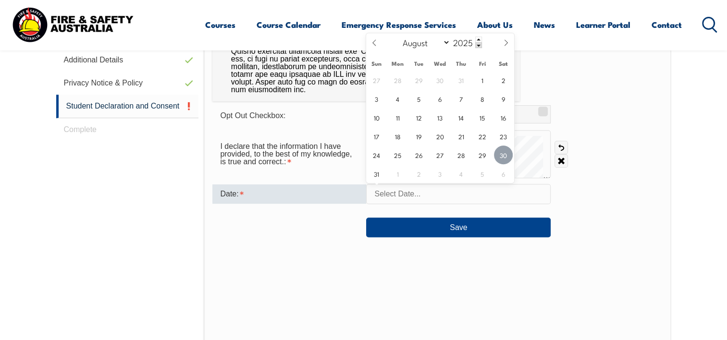
click at [502, 150] on span "30" at bounding box center [503, 155] width 19 height 19
type input "[DATE]"
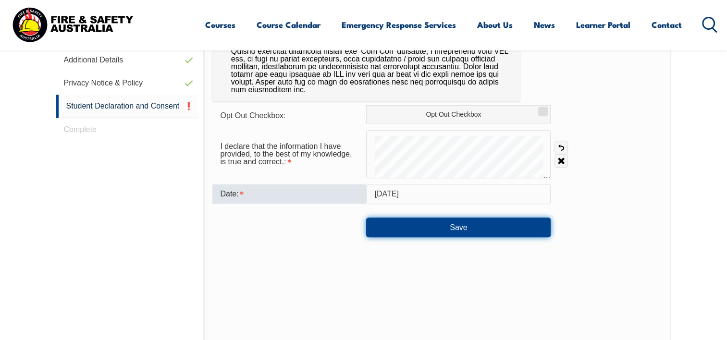
drag, startPoint x: 464, startPoint y: 226, endPoint x: 464, endPoint y: 232, distance: 6.3
click at [464, 227] on button "Save" at bounding box center [458, 227] width 184 height 19
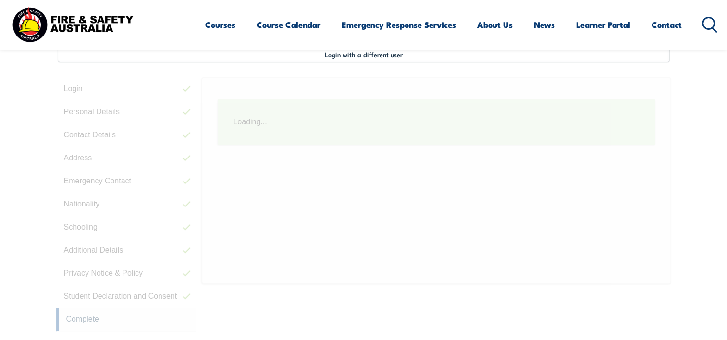
scroll to position [261, 0]
